Goal: Information Seeking & Learning: Find specific page/section

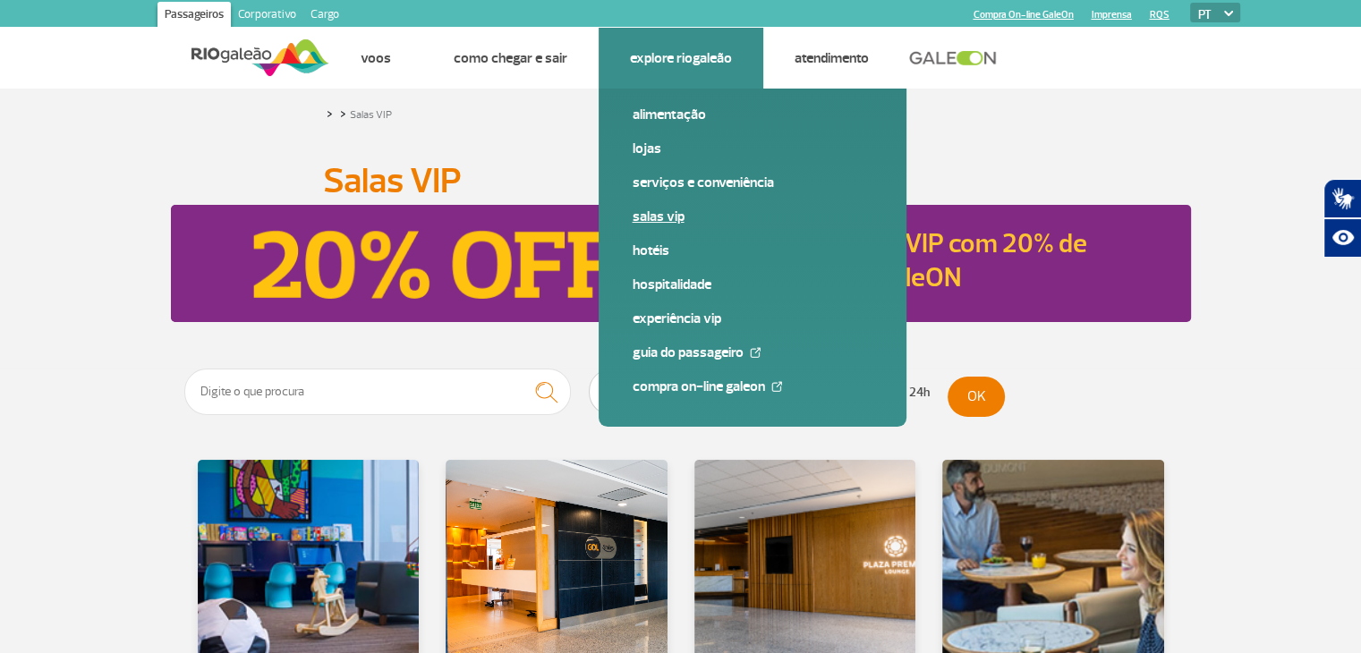
click at [653, 220] on link "Salas VIP" at bounding box center [753, 217] width 240 height 20
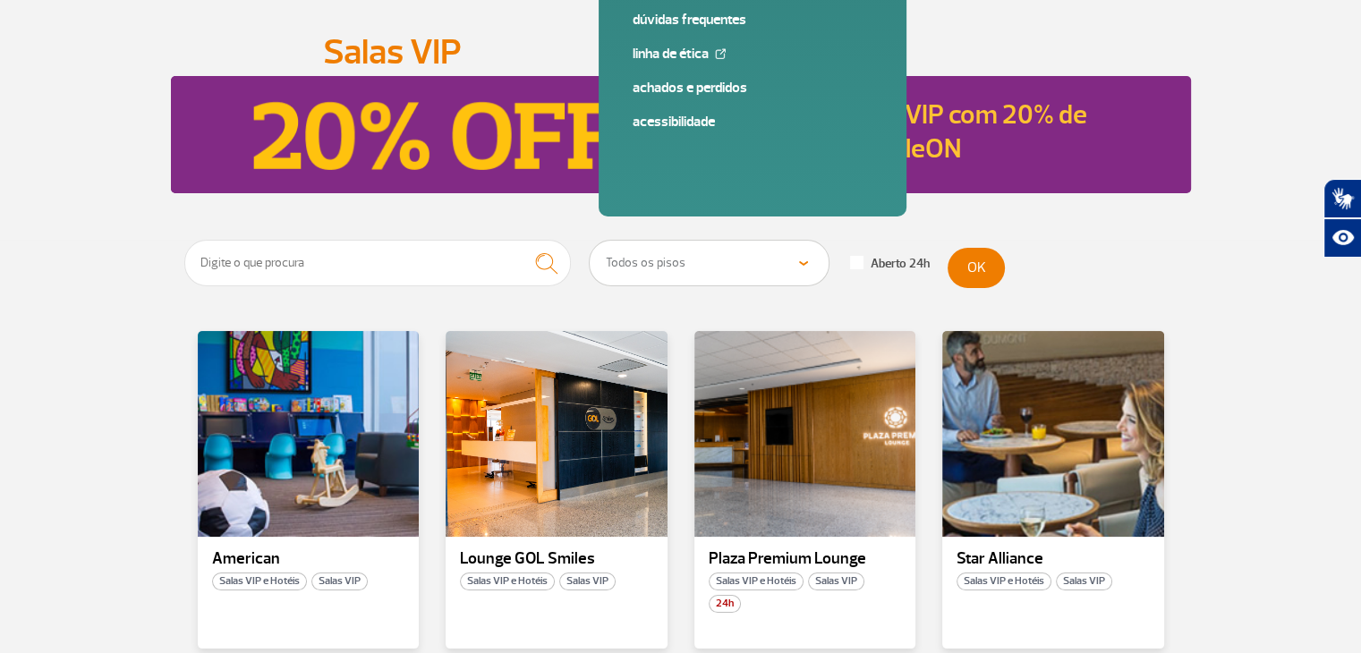
scroll to position [358, 0]
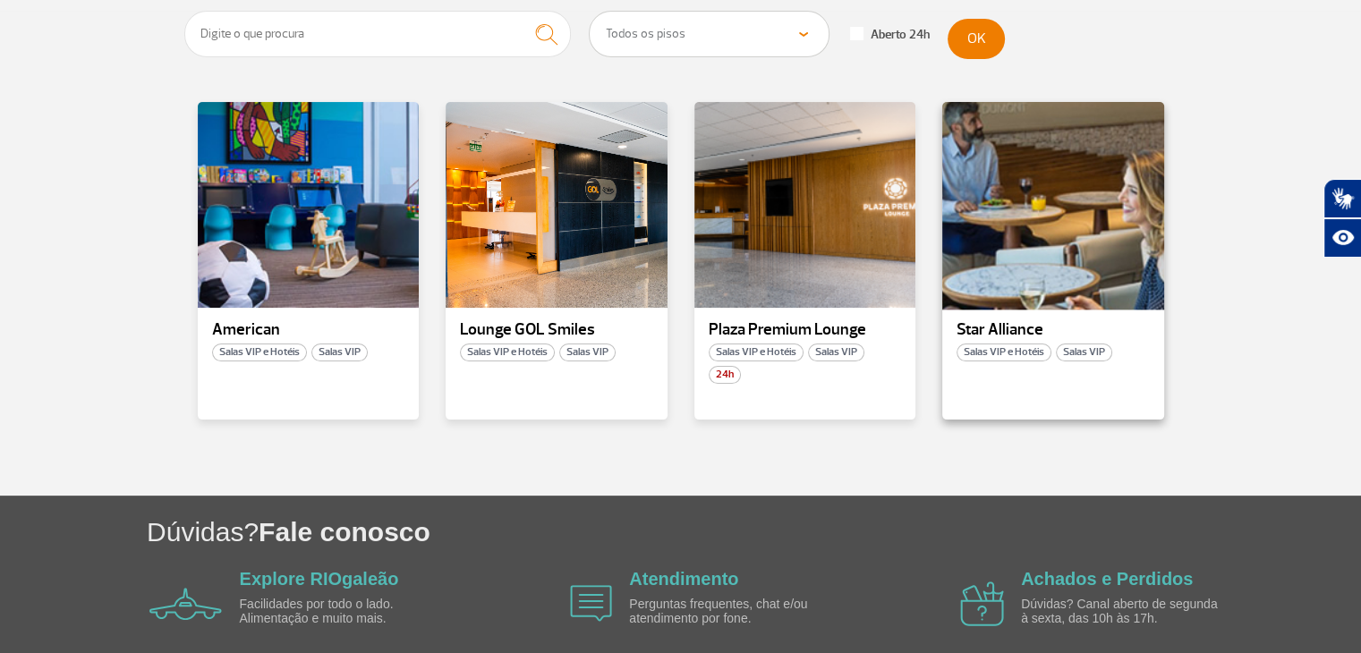
click at [1047, 280] on div at bounding box center [1052, 205] width 225 height 210
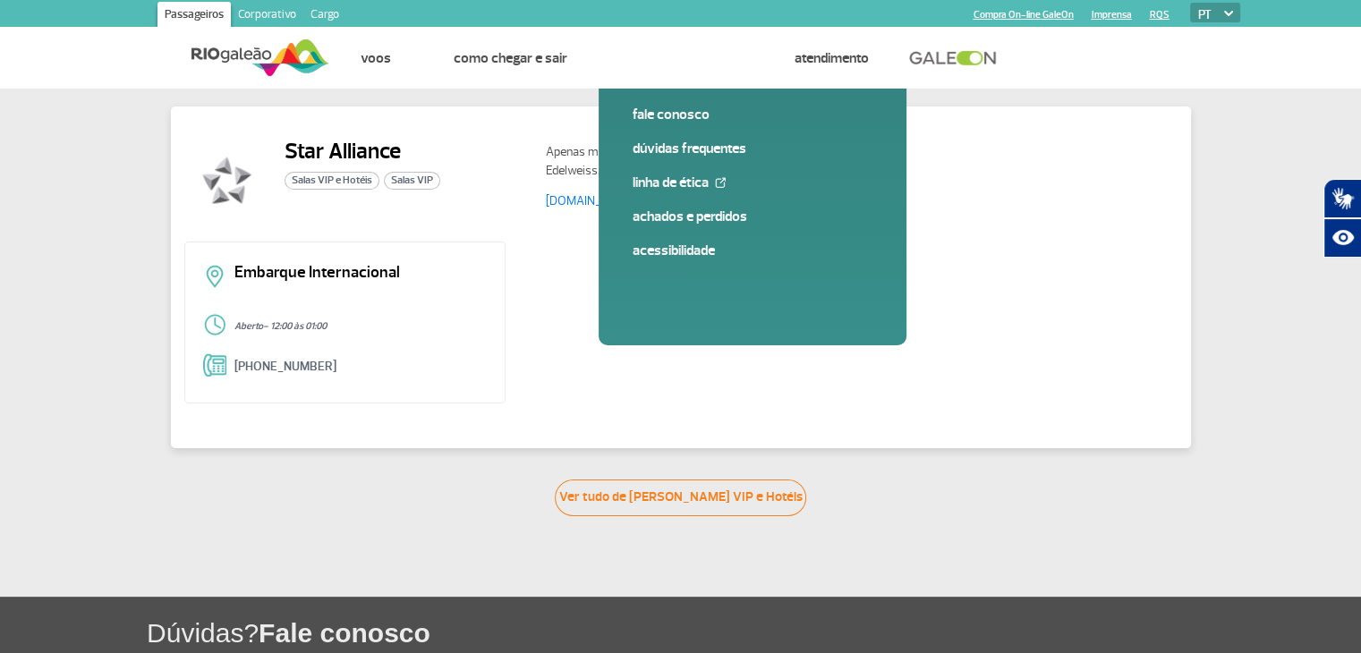
drag, startPoint x: 616, startPoint y: 150, endPoint x: 884, endPoint y: 183, distance: 270.5
click at [884, 183] on div "Apenas membros Star Alliance Gold voando Avianca, Copa, Edelweiss, Lufthansa TA…" at bounding box center [855, 181] width 646 height 86
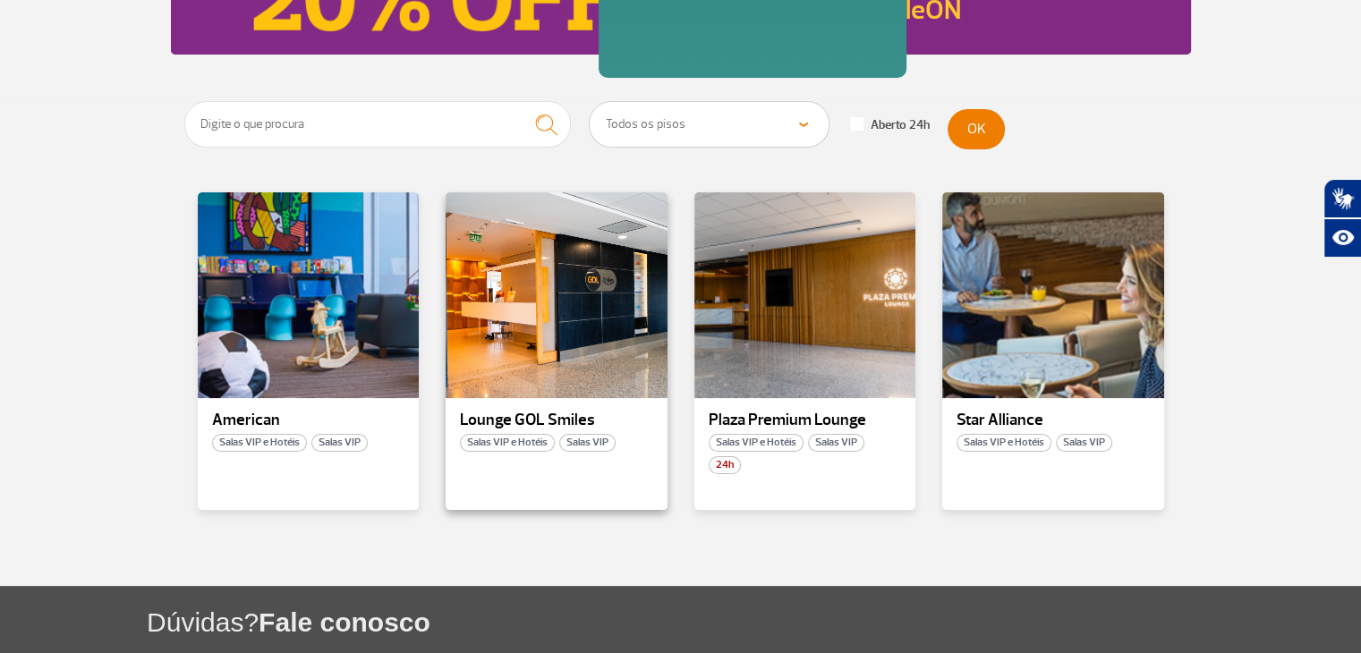
scroll to position [268, 0]
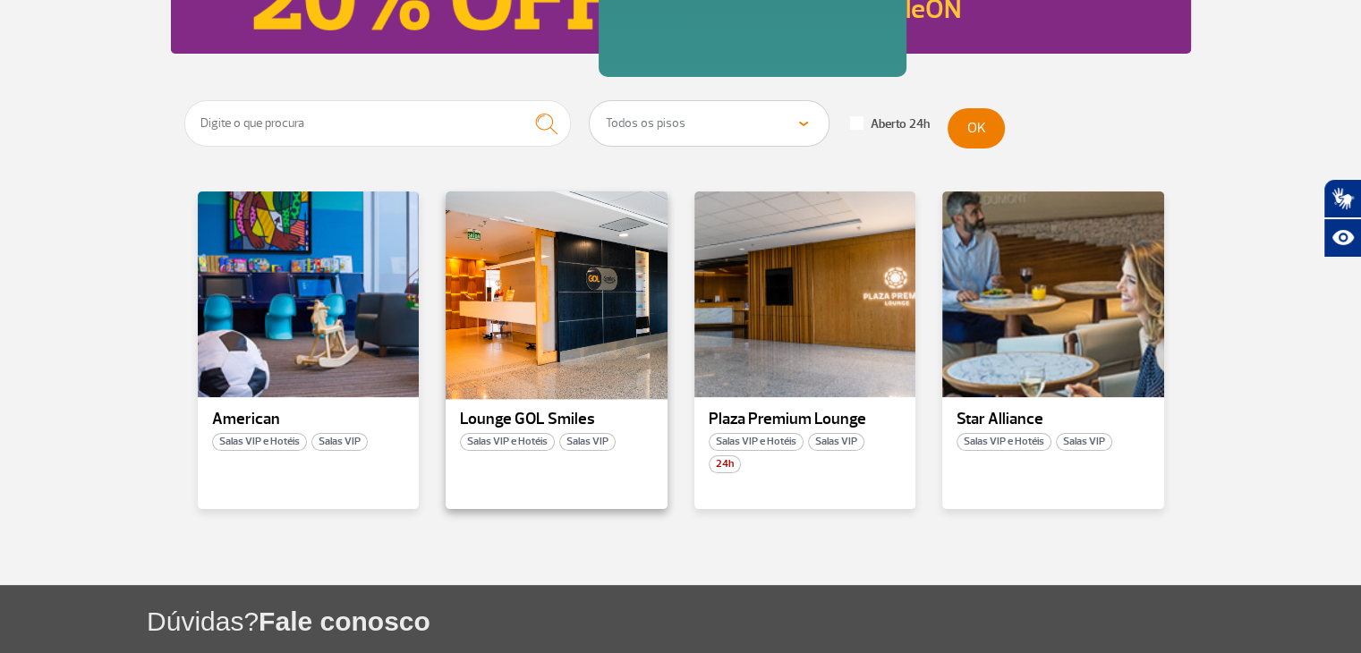
click at [588, 349] on div at bounding box center [556, 295] width 225 height 210
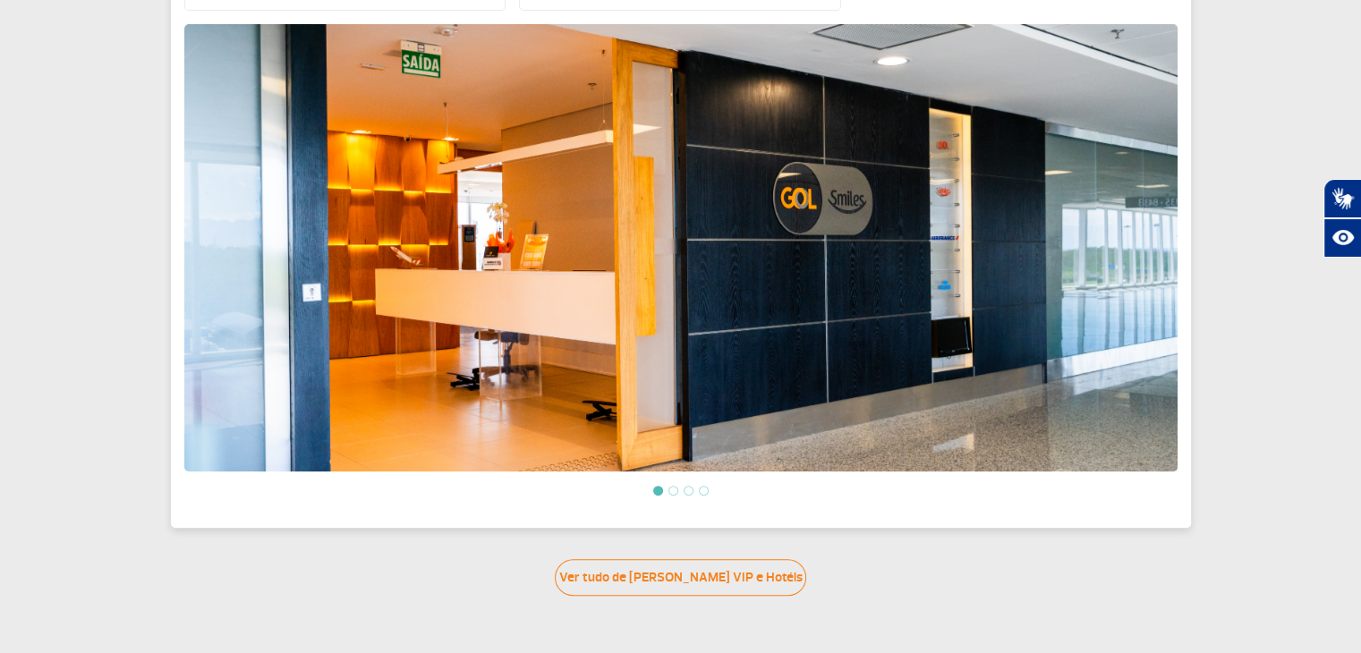
scroll to position [673, 0]
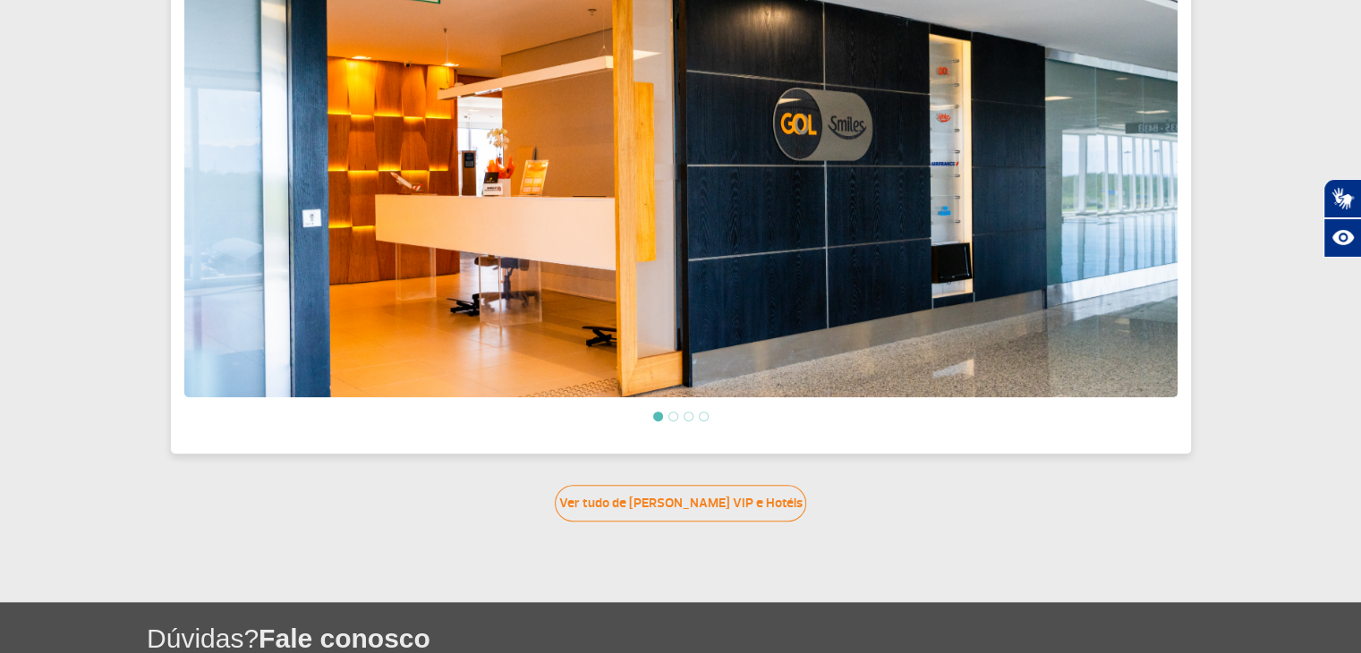
click at [685, 411] on ol at bounding box center [680, 416] width 993 height 15
click at [675, 412] on li at bounding box center [673, 417] width 10 height 10
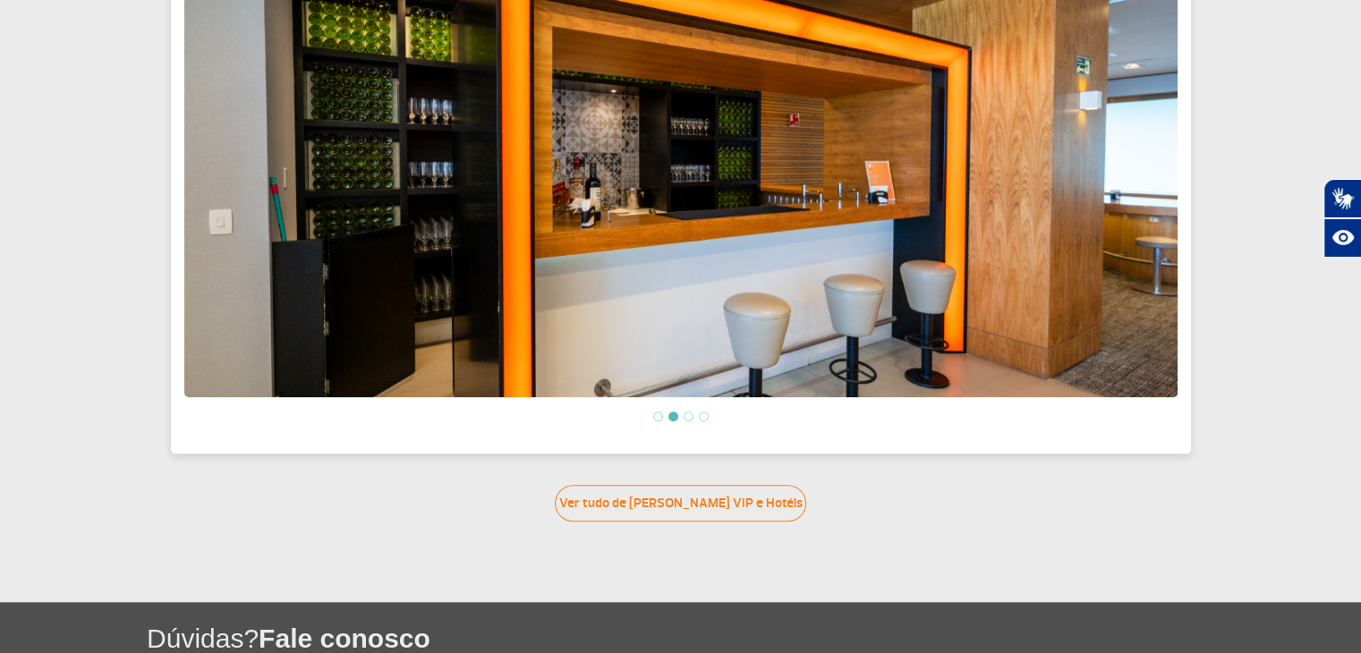
click at [679, 413] on ol at bounding box center [680, 416] width 993 height 15
click at [686, 413] on li at bounding box center [689, 417] width 10 height 10
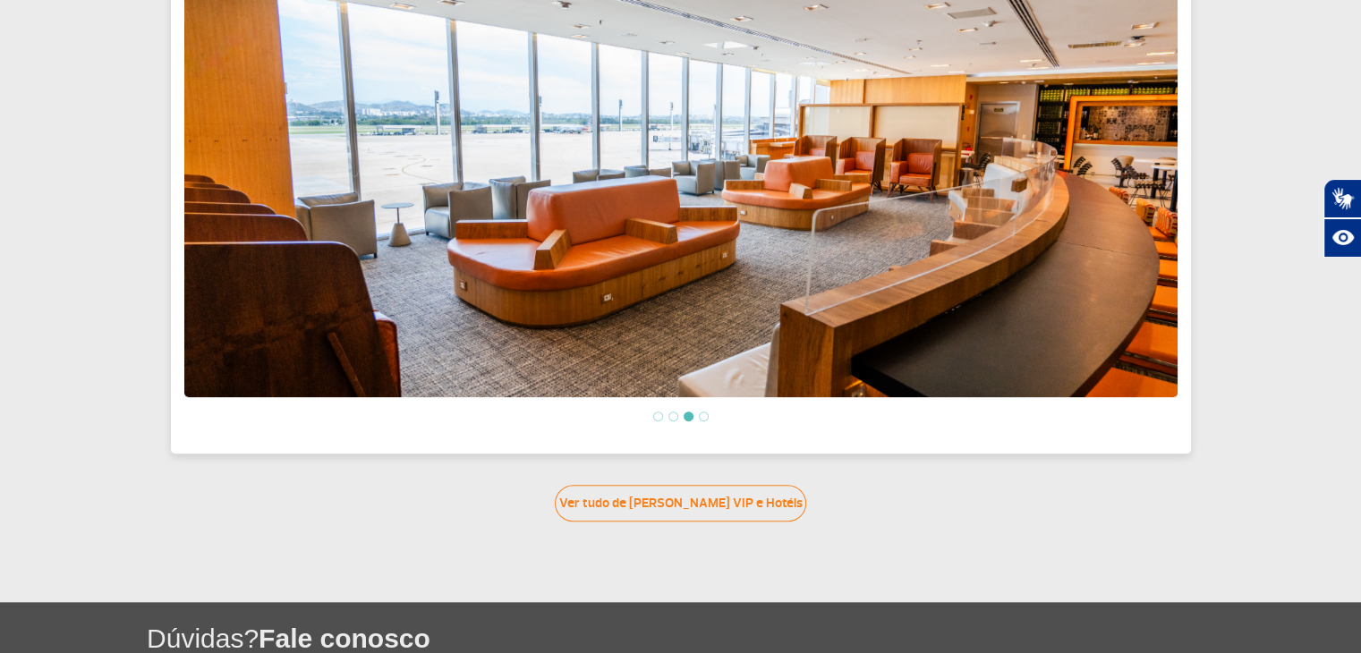
click at [699, 412] on li at bounding box center [704, 417] width 10 height 10
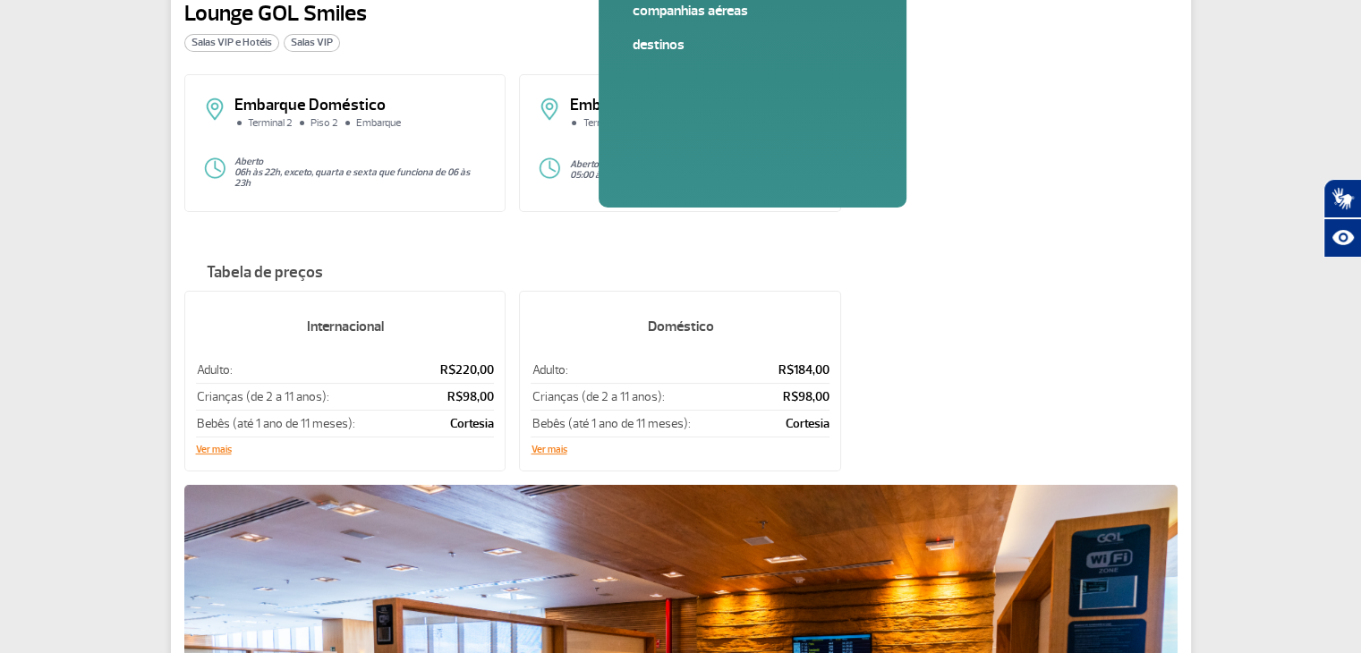
scroll to position [136, 0]
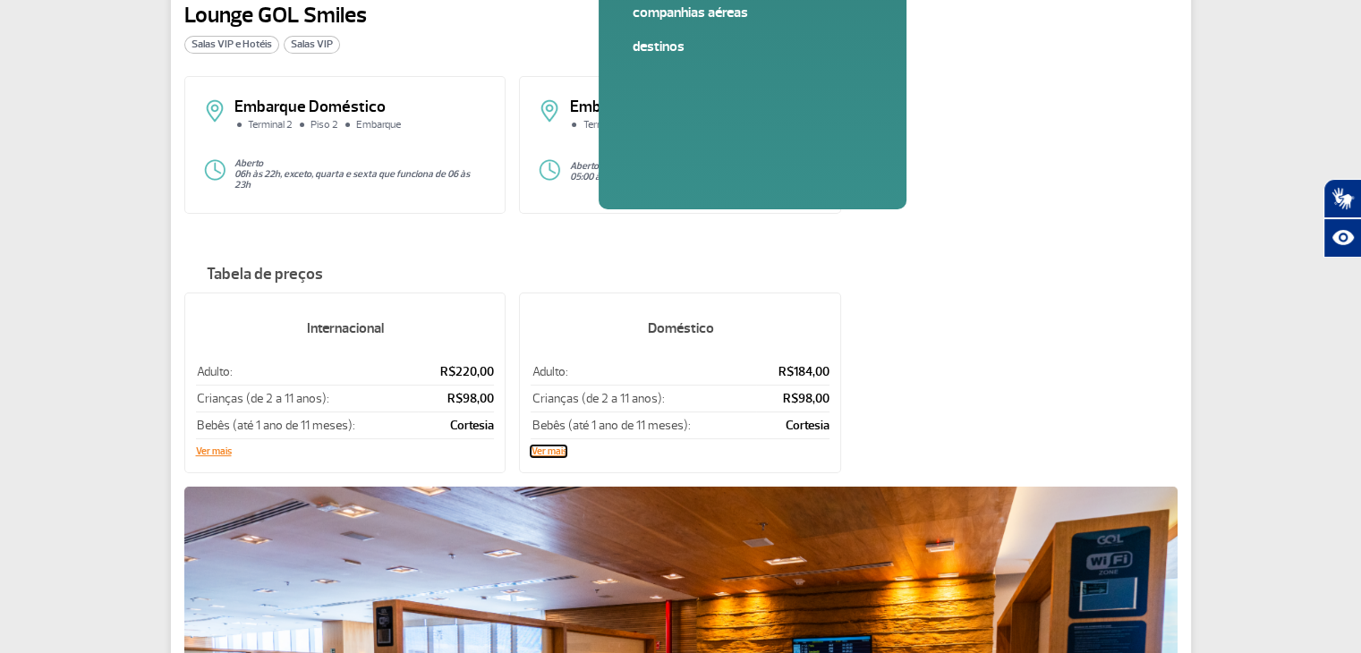
click at [552, 447] on button "Ver mais" at bounding box center [549, 452] width 36 height 11
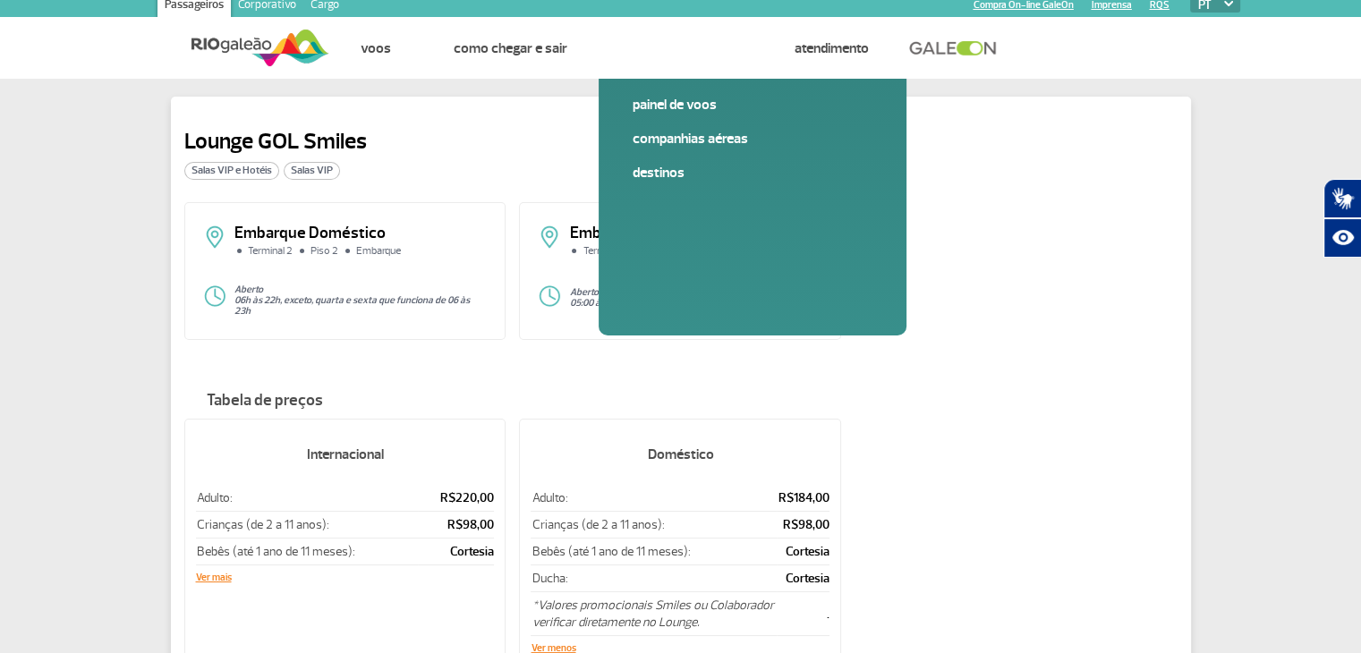
scroll to position [0, 0]
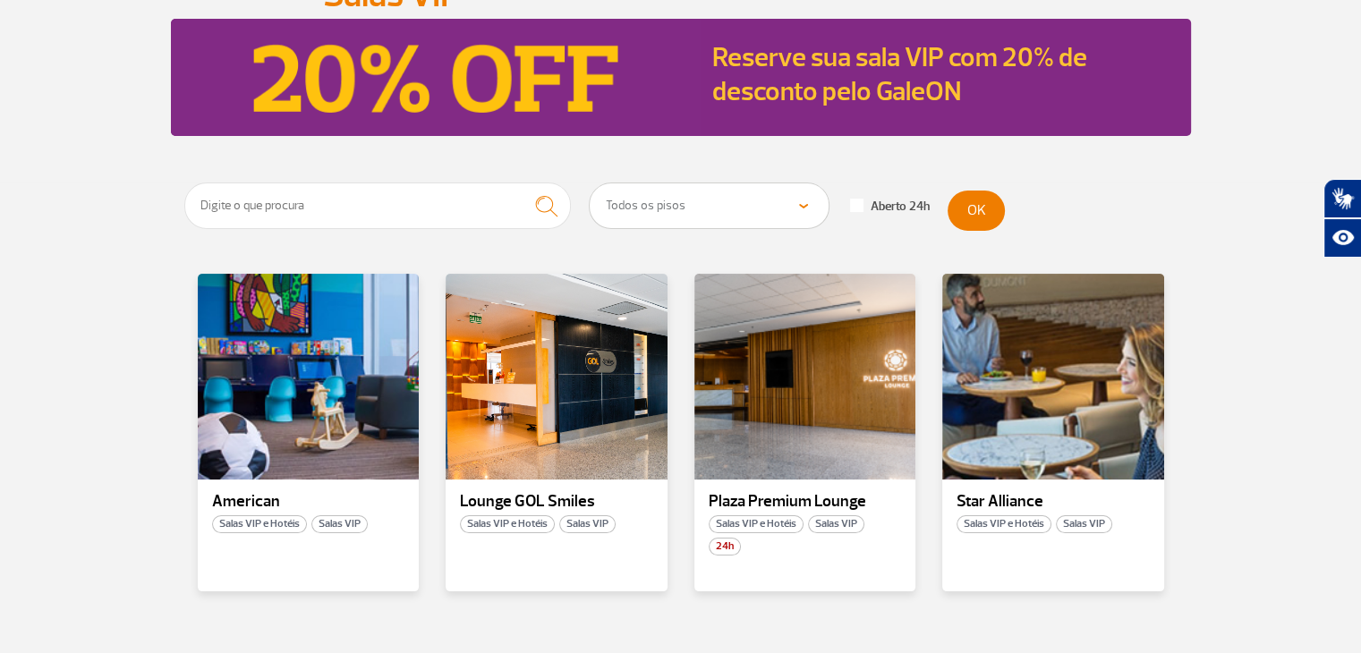
scroll to position [268, 0]
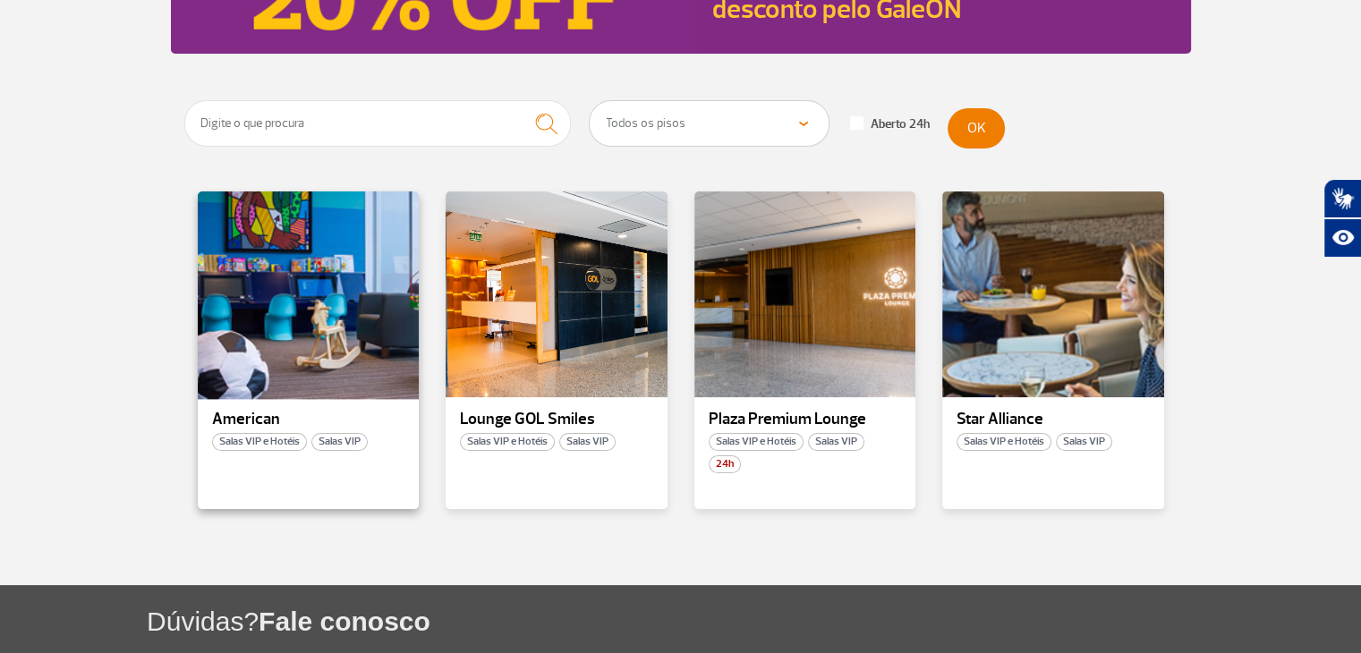
click at [326, 355] on div at bounding box center [307, 295] width 225 height 210
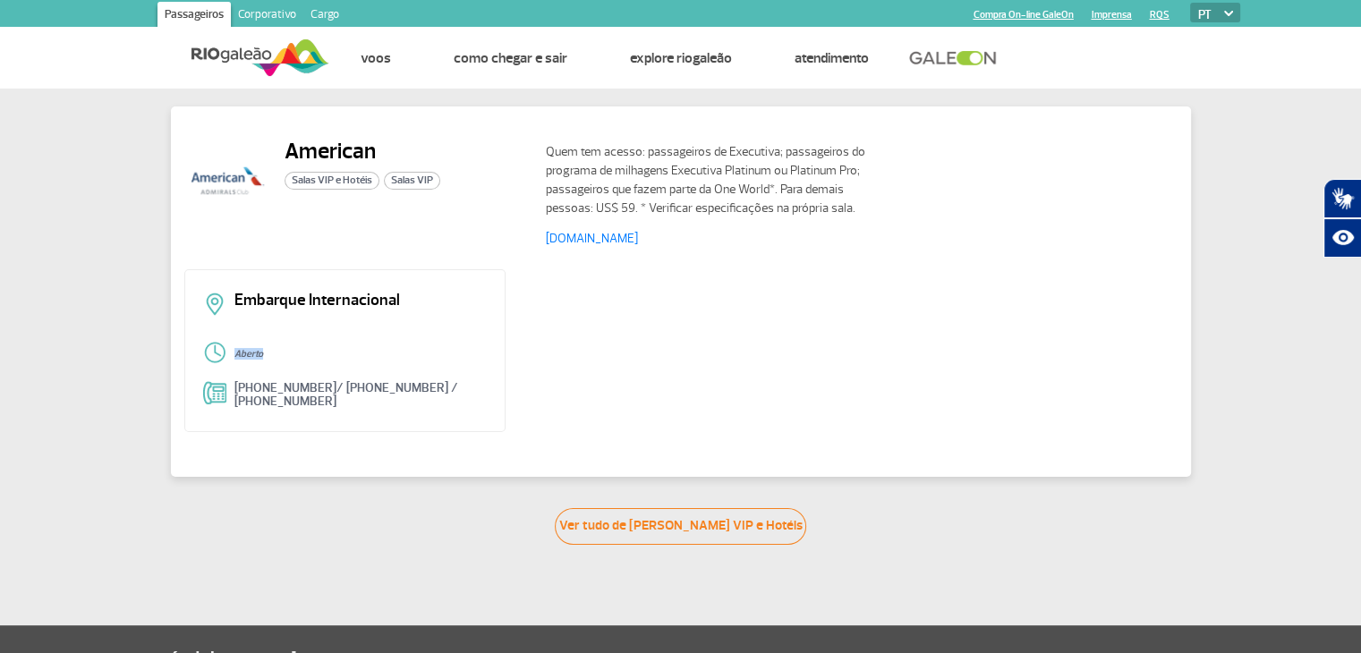
click at [264, 347] on div "Aberto" at bounding box center [345, 354] width 285 height 27
click at [269, 350] on p "Aberto" at bounding box center [360, 354] width 253 height 11
click at [421, 356] on p "Aberto" at bounding box center [360, 354] width 253 height 11
click at [472, 378] on div "Embarque Internacional Aberto [PHONE_NUMBER]/ [PHONE_NUMBER] / [PHONE_NUMBER]" at bounding box center [345, 350] width 322 height 163
click at [834, 398] on div "Embarque Internacional Aberto [PHONE_NUMBER]/ [PHONE_NUMBER] / [PHONE_NUMBER]" at bounding box center [680, 357] width 993 height 176
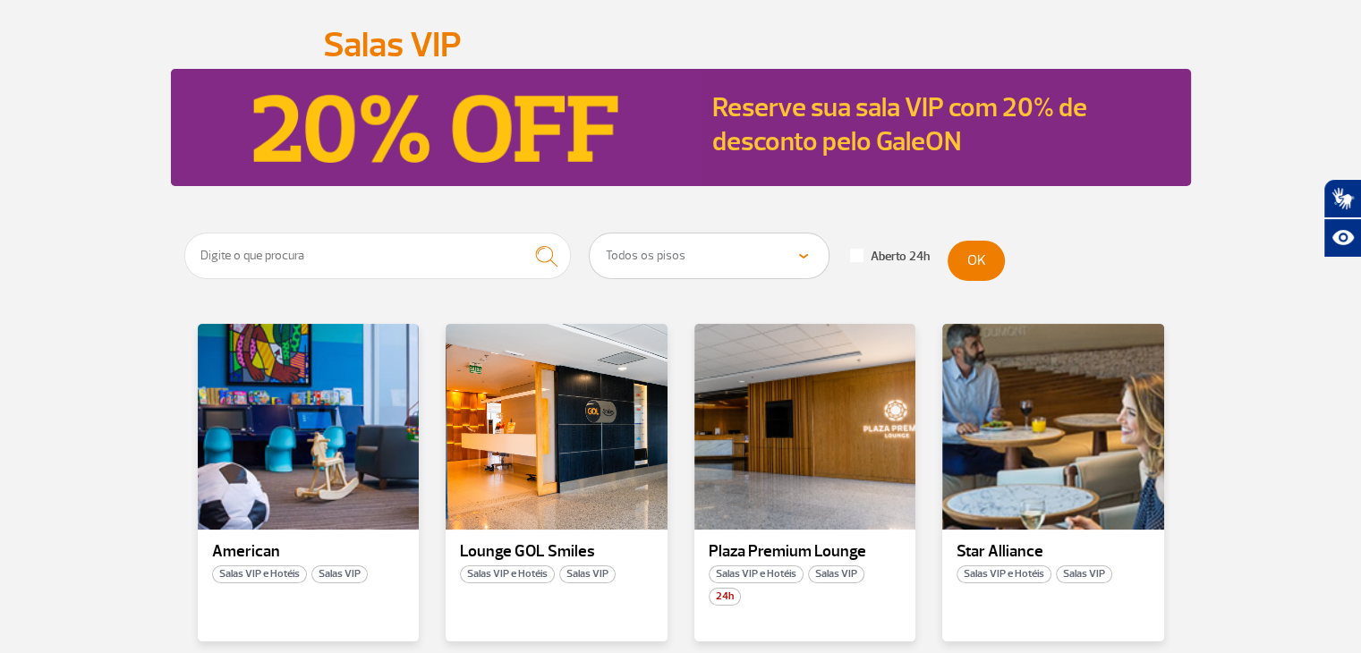
scroll to position [268, 0]
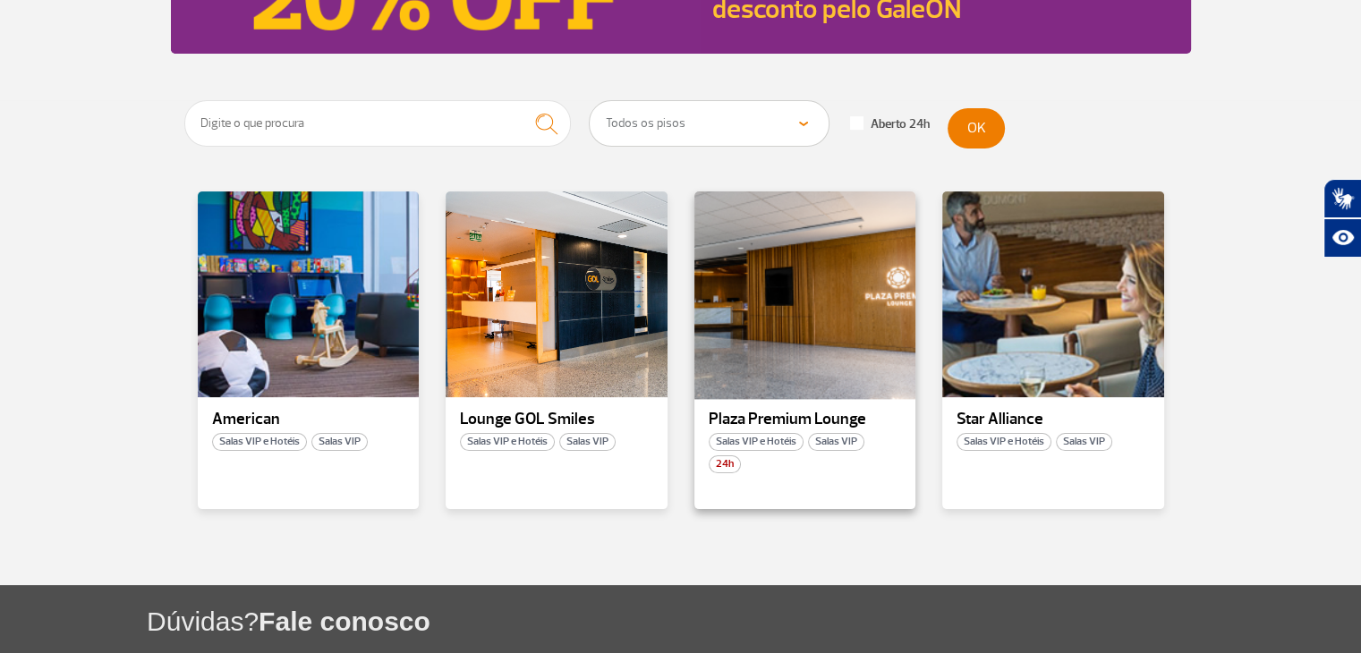
click at [830, 345] on div at bounding box center [804, 295] width 225 height 210
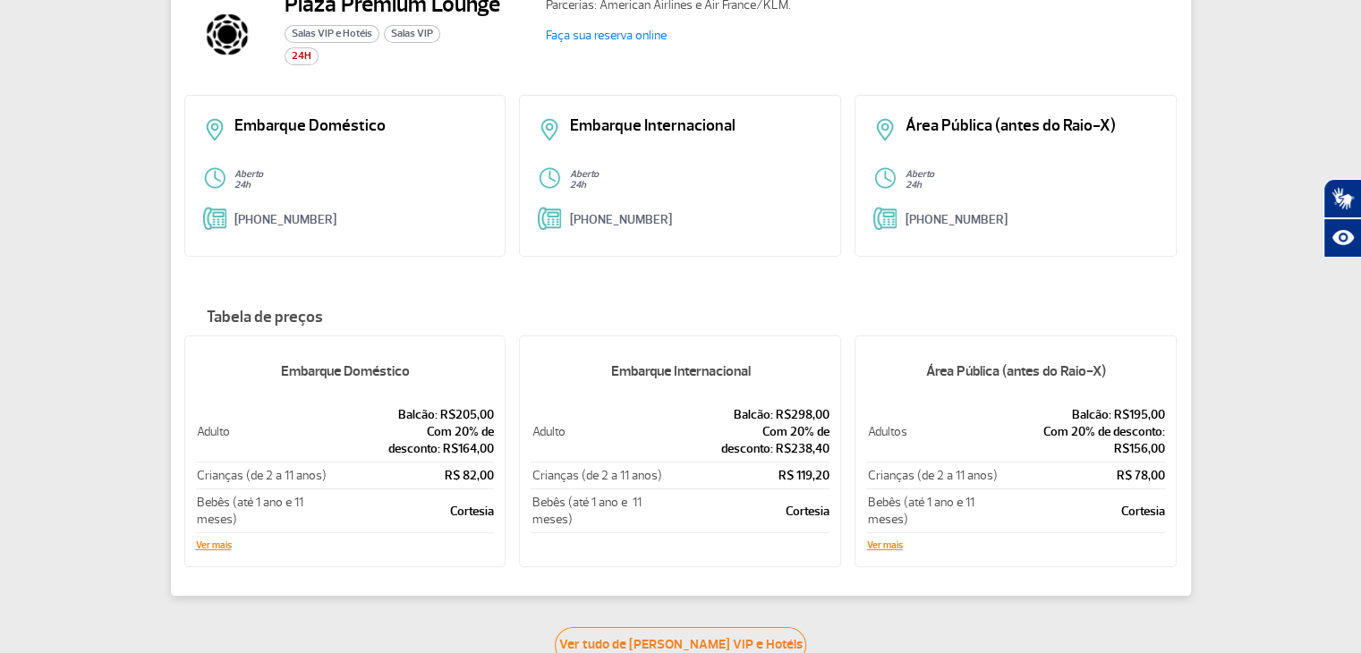
scroll to position [179, 0]
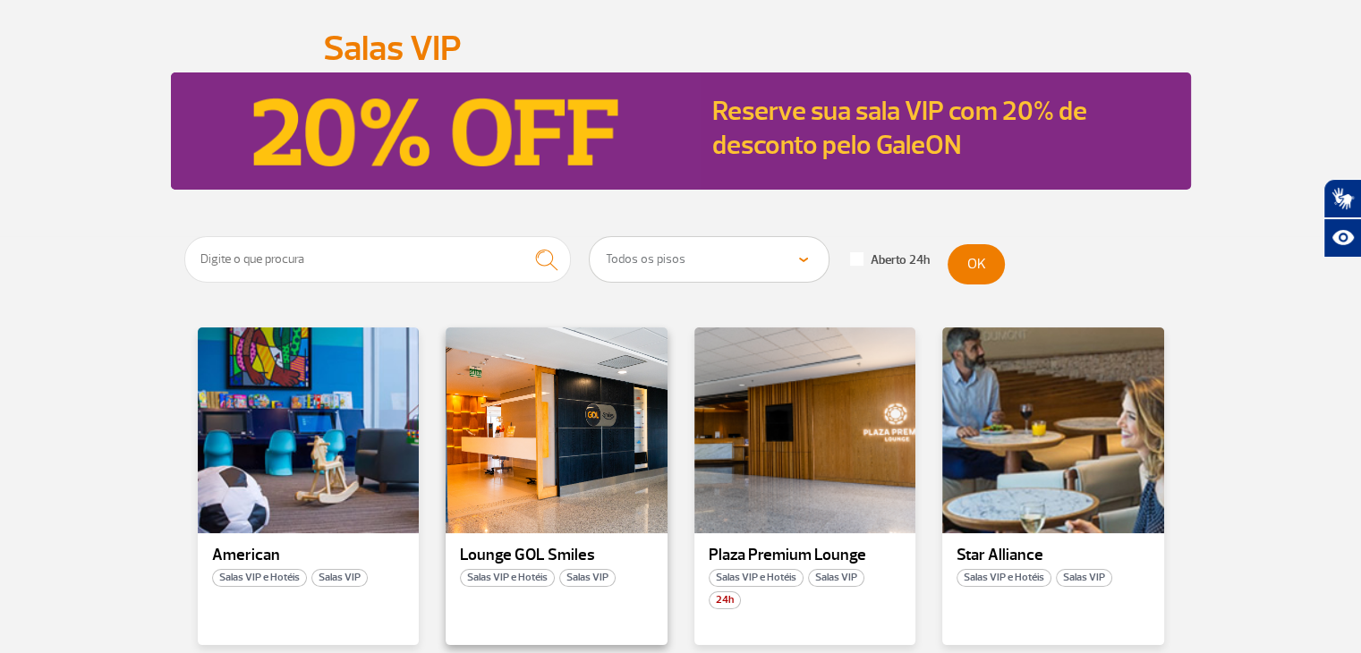
scroll to position [268, 0]
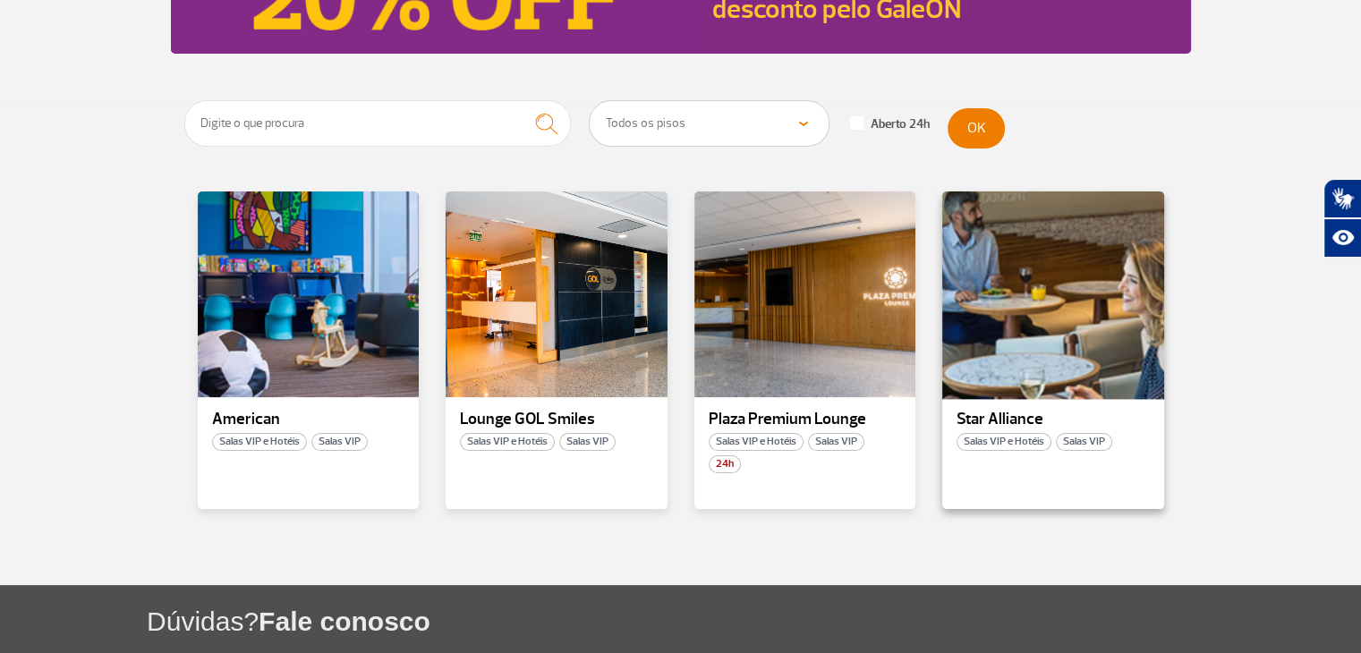
click at [1038, 374] on div at bounding box center [1052, 295] width 225 height 210
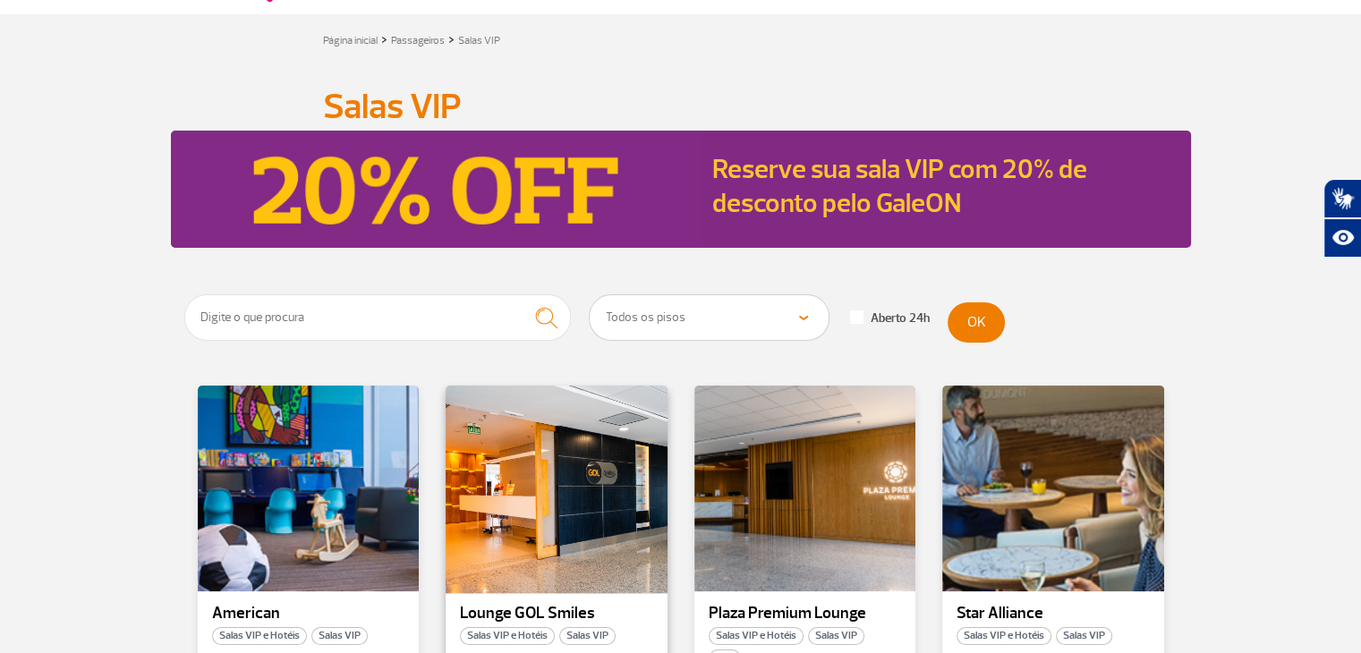
scroll to position [179, 0]
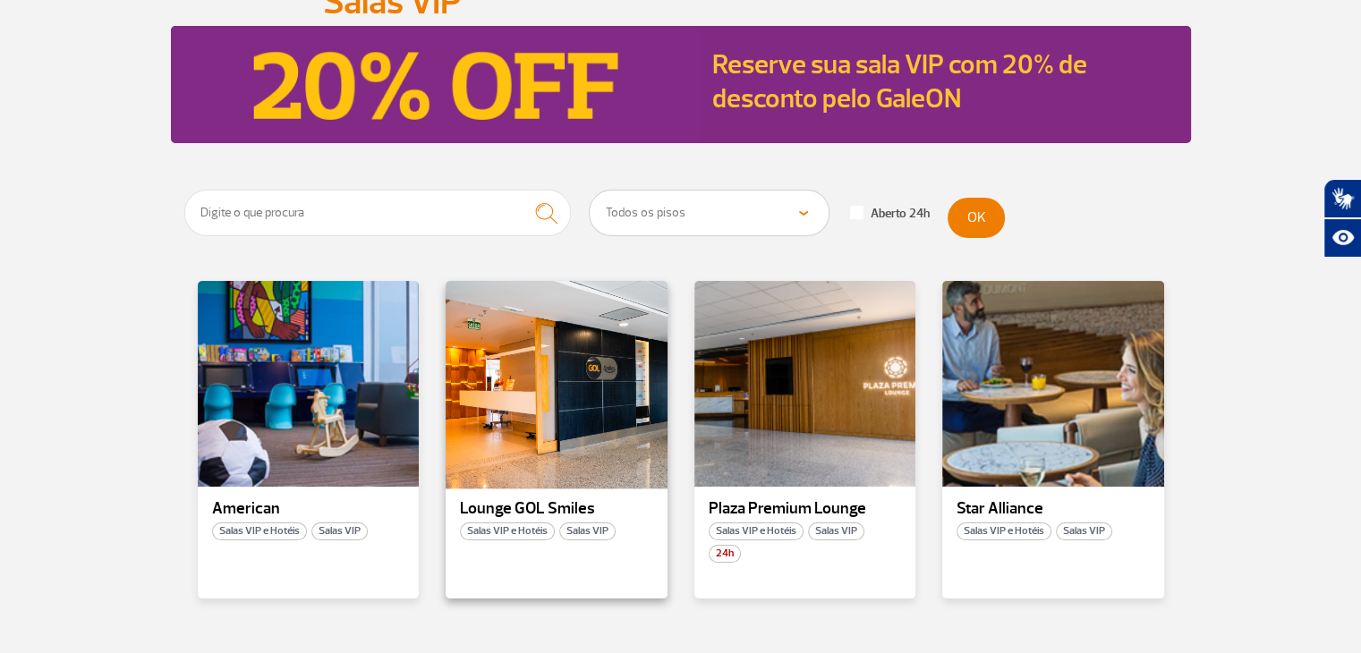
click at [624, 436] on div at bounding box center [556, 384] width 225 height 210
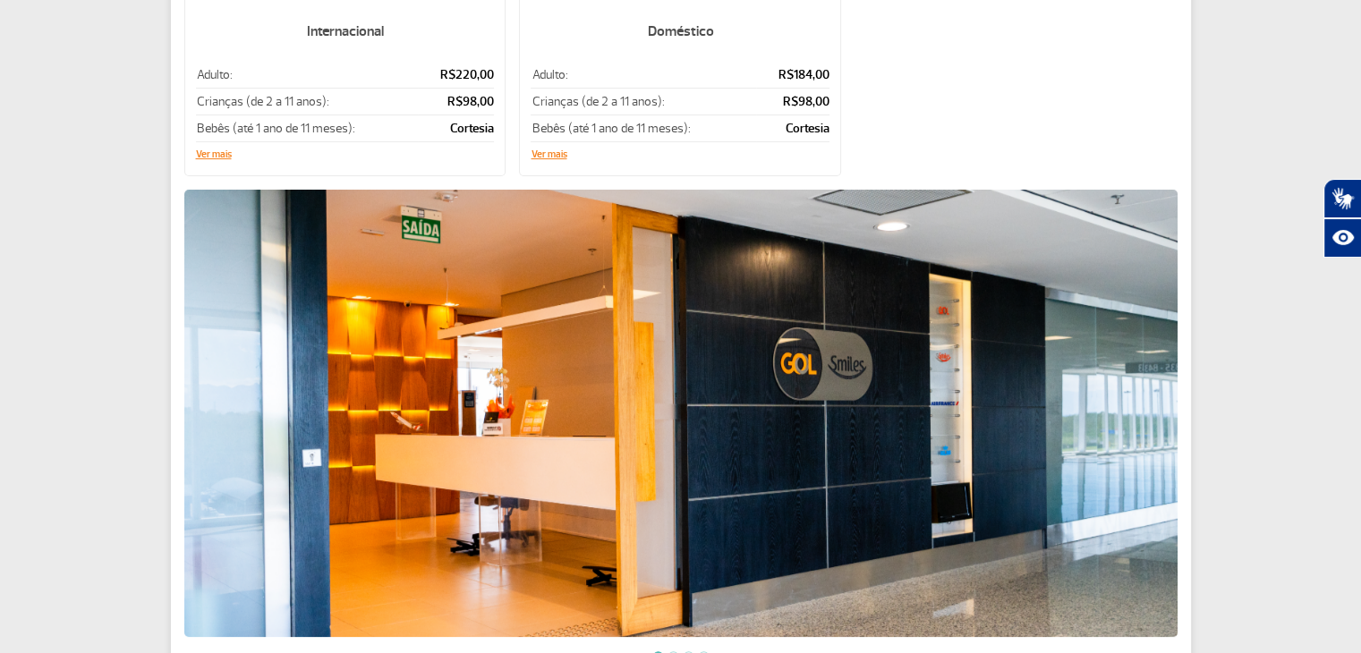
scroll to position [179, 0]
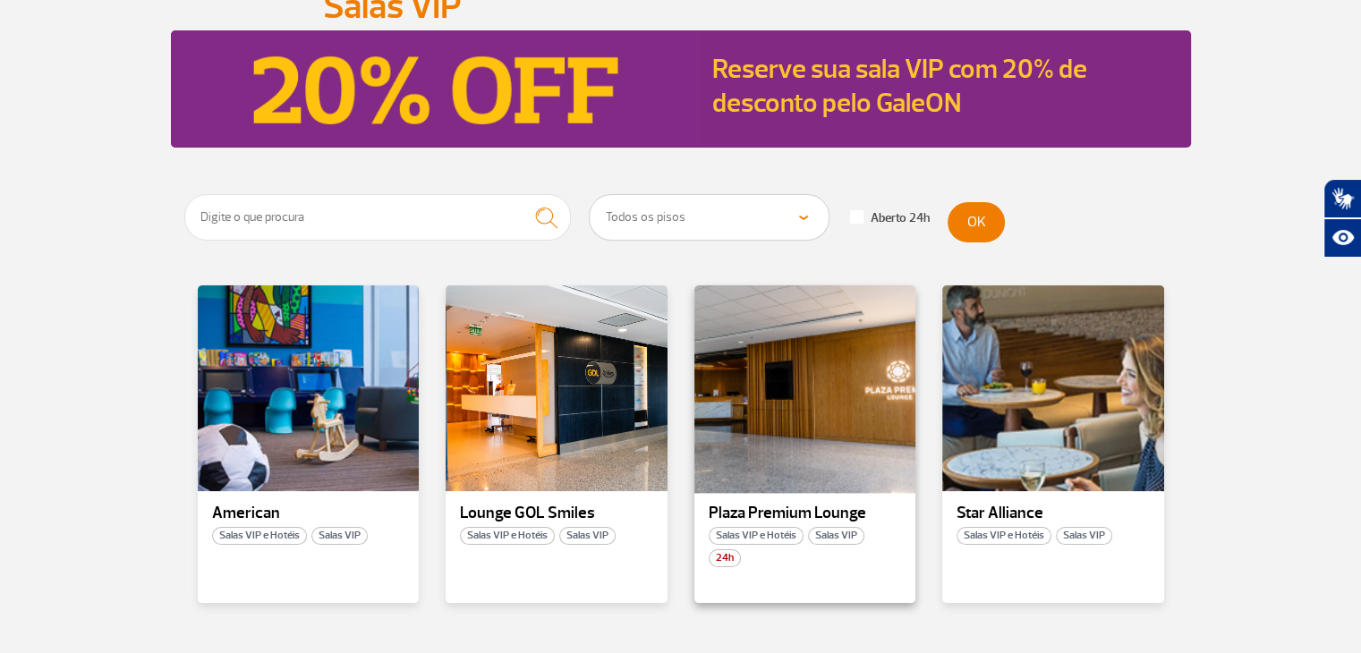
scroll to position [179, 0]
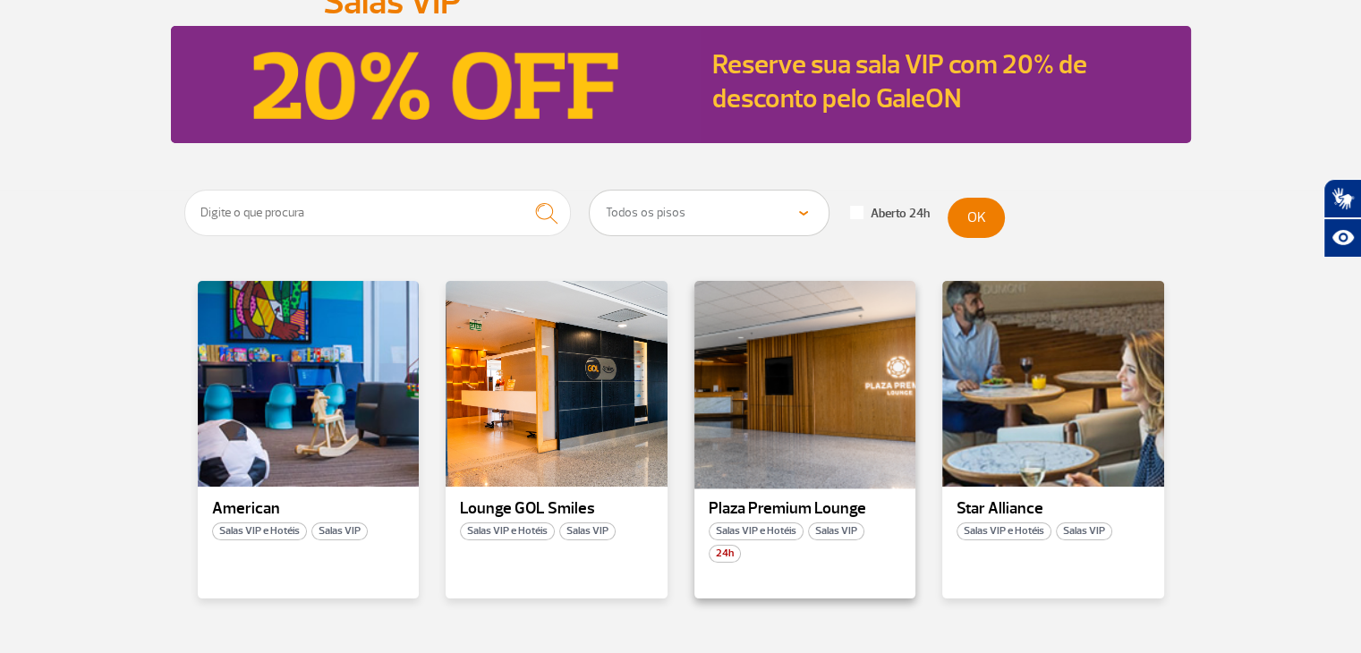
click at [801, 447] on div at bounding box center [804, 384] width 225 height 210
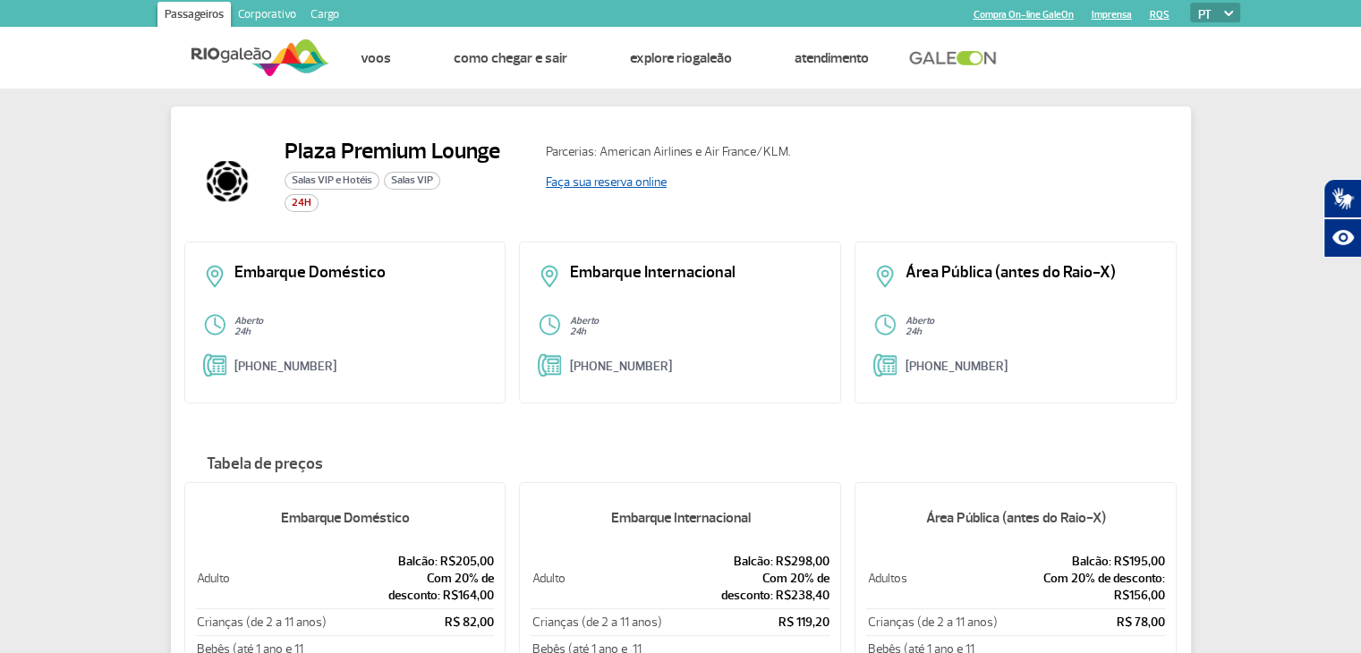
click at [630, 174] on link "Faça sua reserva online" at bounding box center [606, 181] width 121 height 15
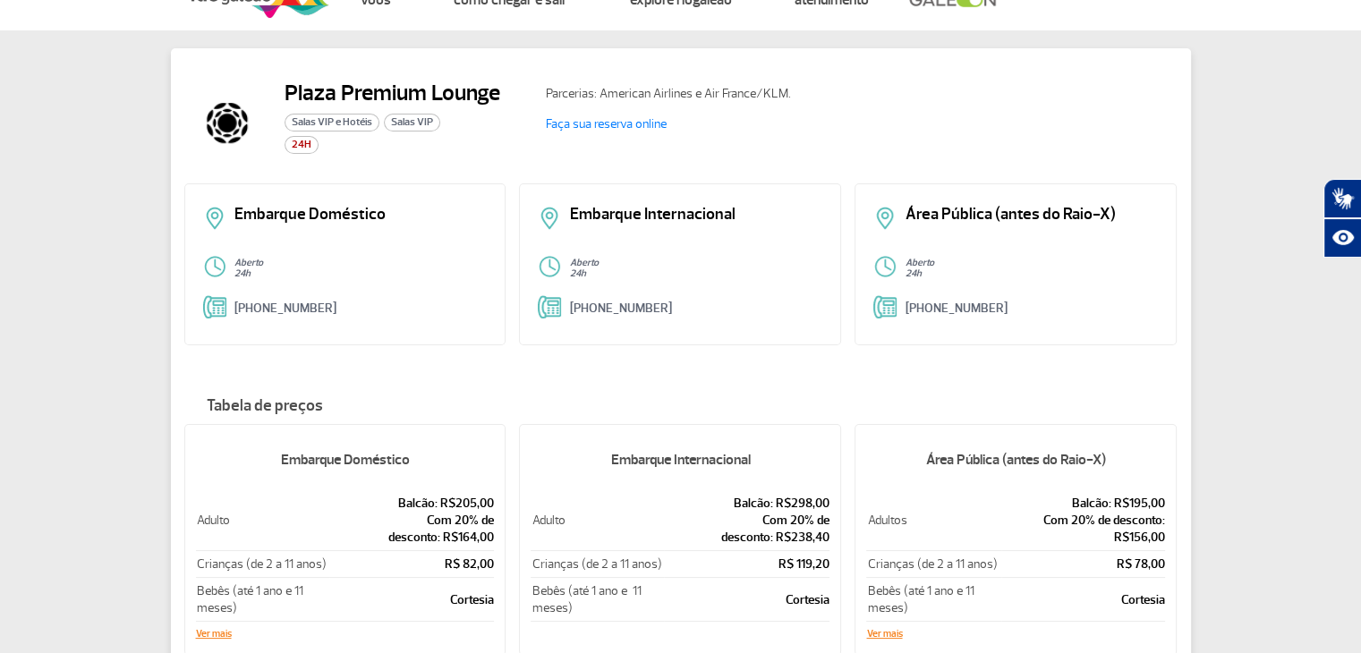
scroll to position [89, 0]
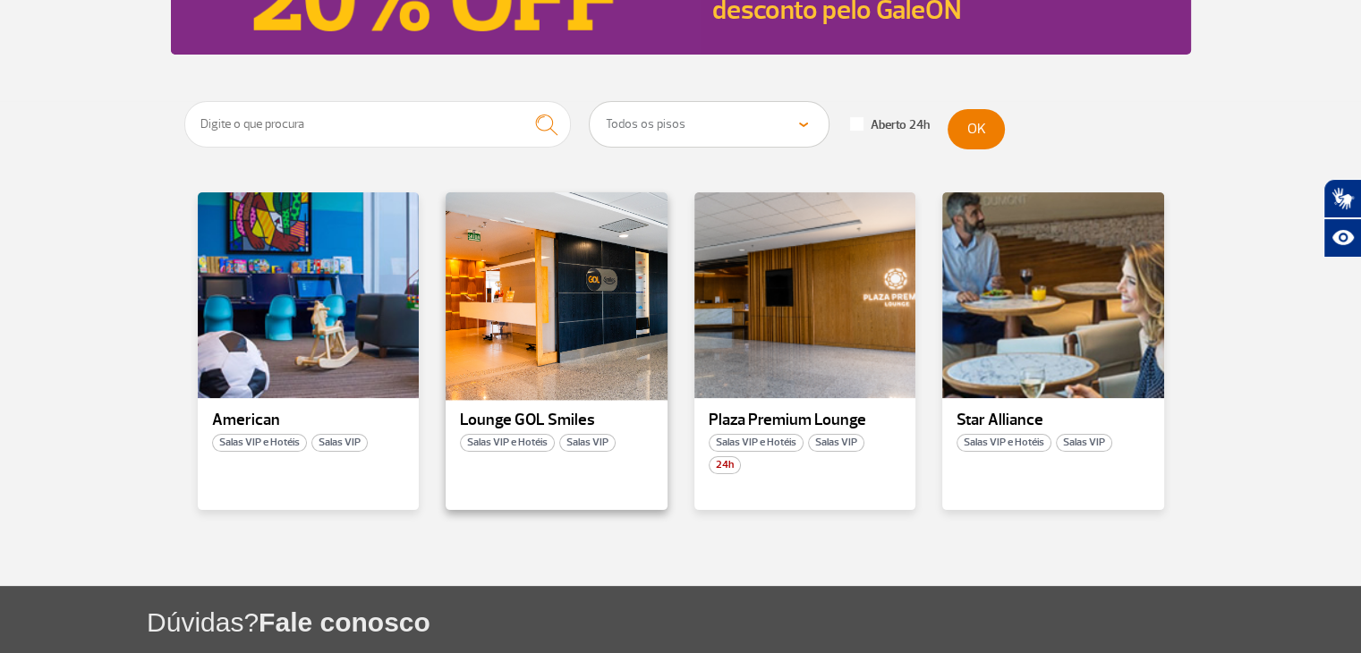
scroll to position [268, 0]
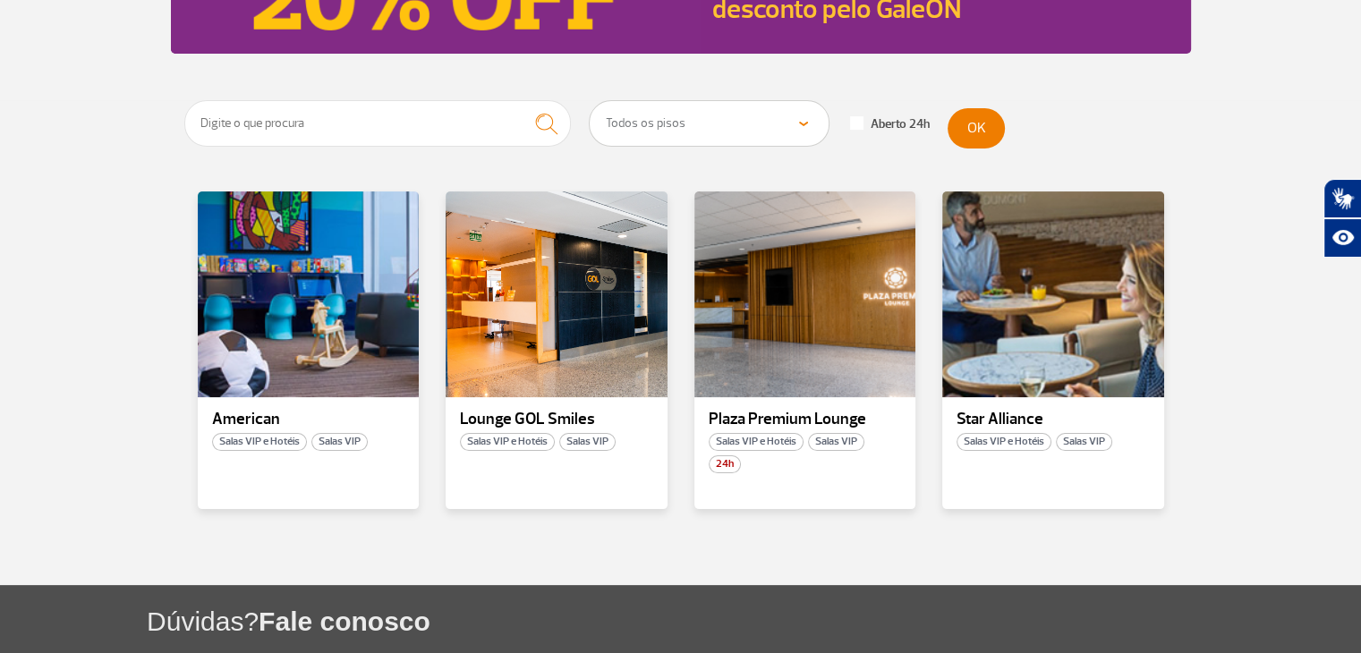
click at [868, 126] on label "Aberto 24h" at bounding box center [890, 124] width 80 height 16
checkbox input "true"
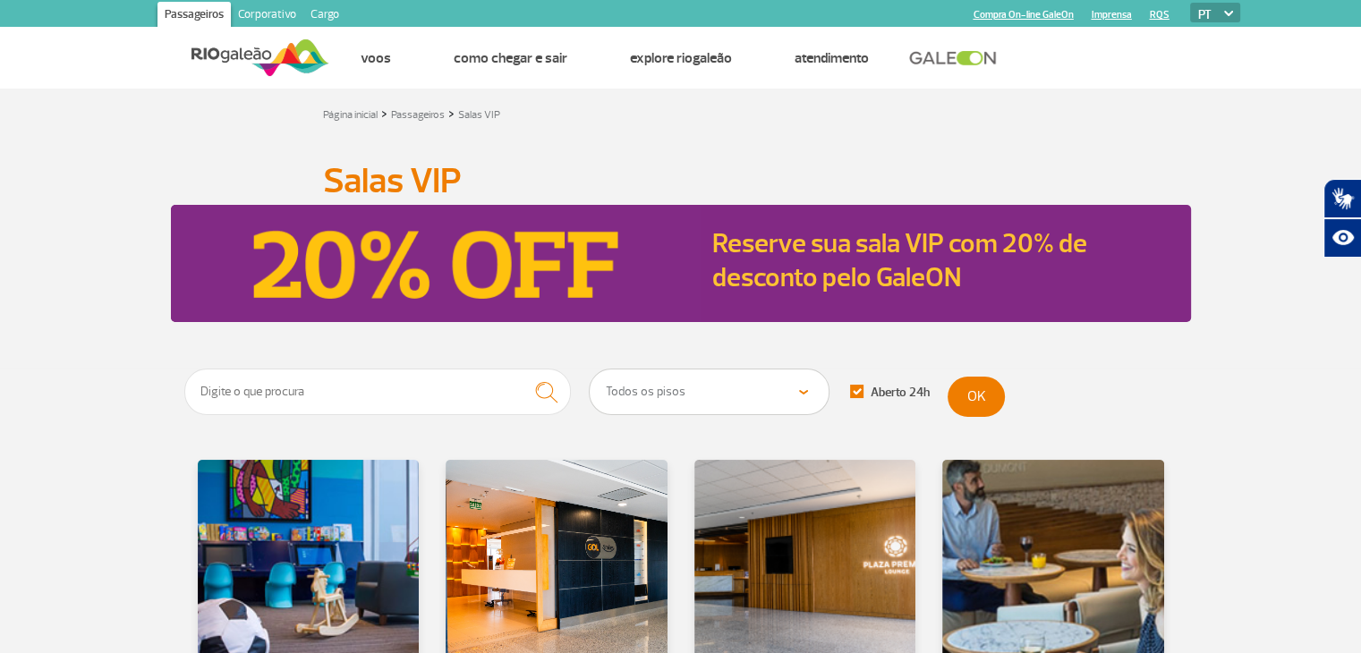
scroll to position [358, 0]
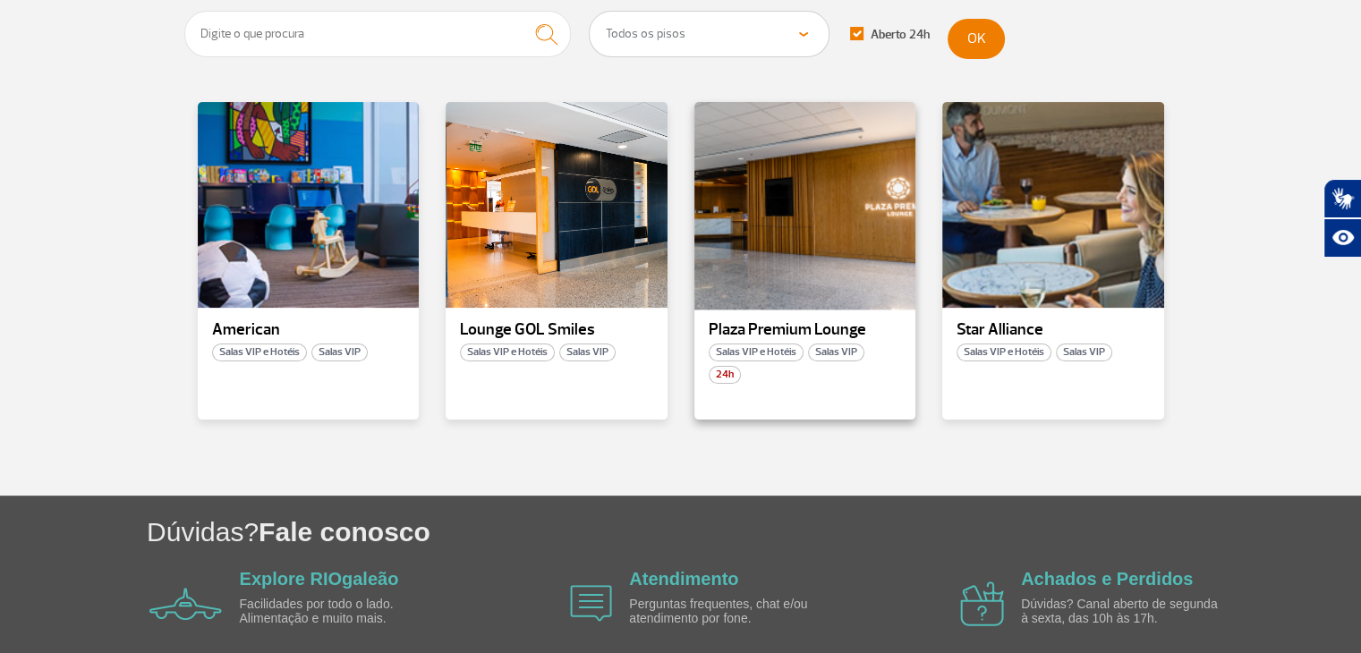
click at [795, 259] on div at bounding box center [804, 205] width 225 height 210
